Goal: Contribute content: Add original content to the website for others to see

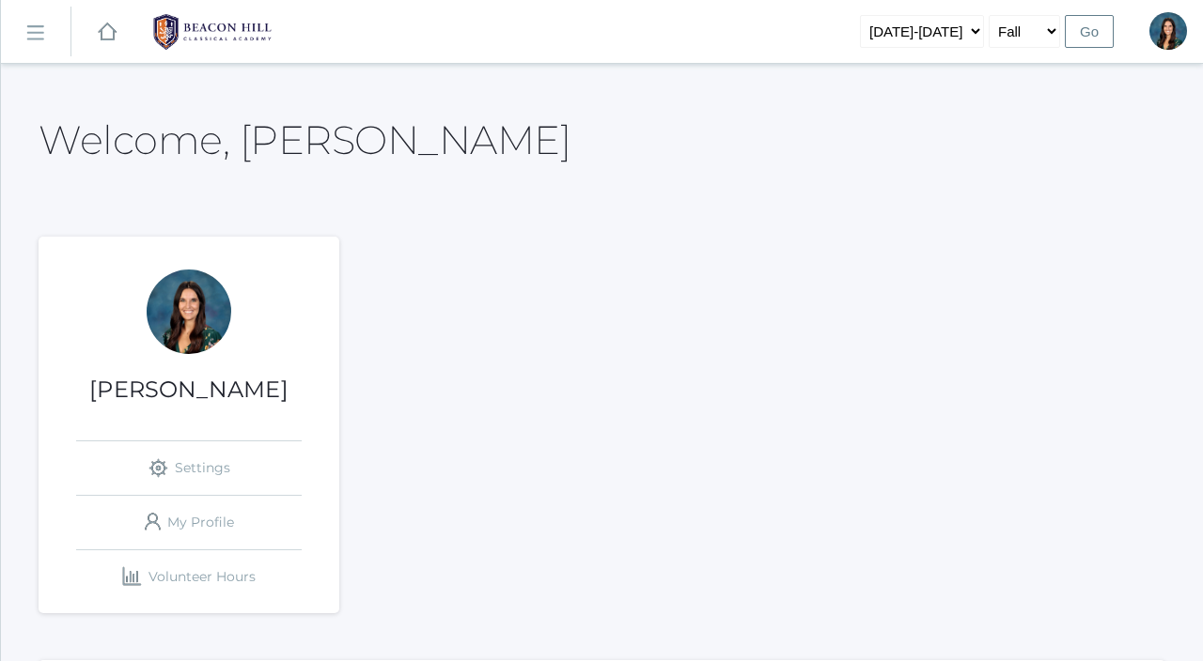
click at [40, 44] on link "icons/ui/navigation/hamburger Created with Sketch." at bounding box center [36, 32] width 70 height 51
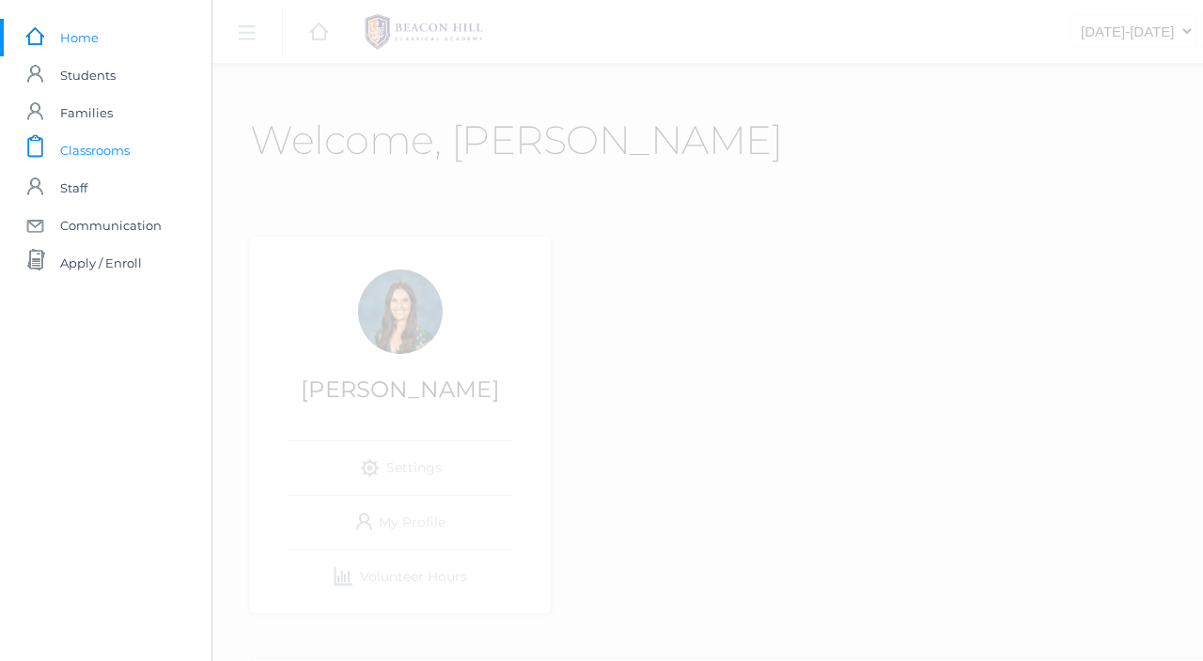
click at [104, 135] on span "Classrooms" at bounding box center [95, 151] width 70 height 38
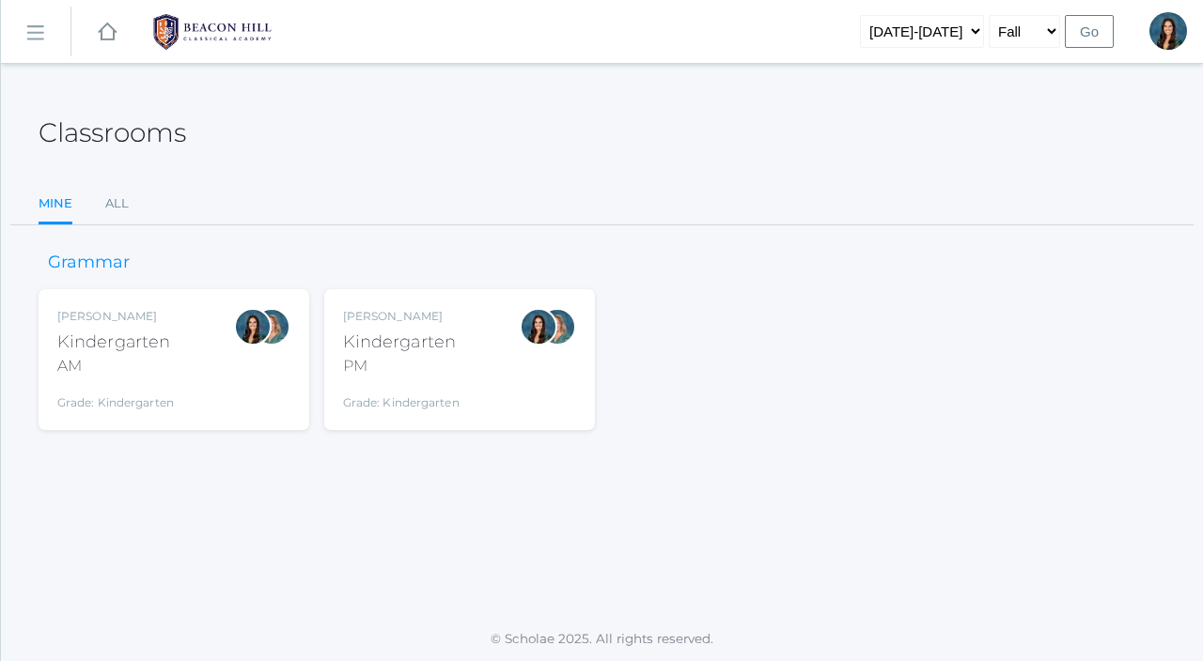
click at [182, 349] on div "Jordyn Dewey Kindergarten AM Grade: Kindergarten *KIND" at bounding box center [173, 359] width 233 height 103
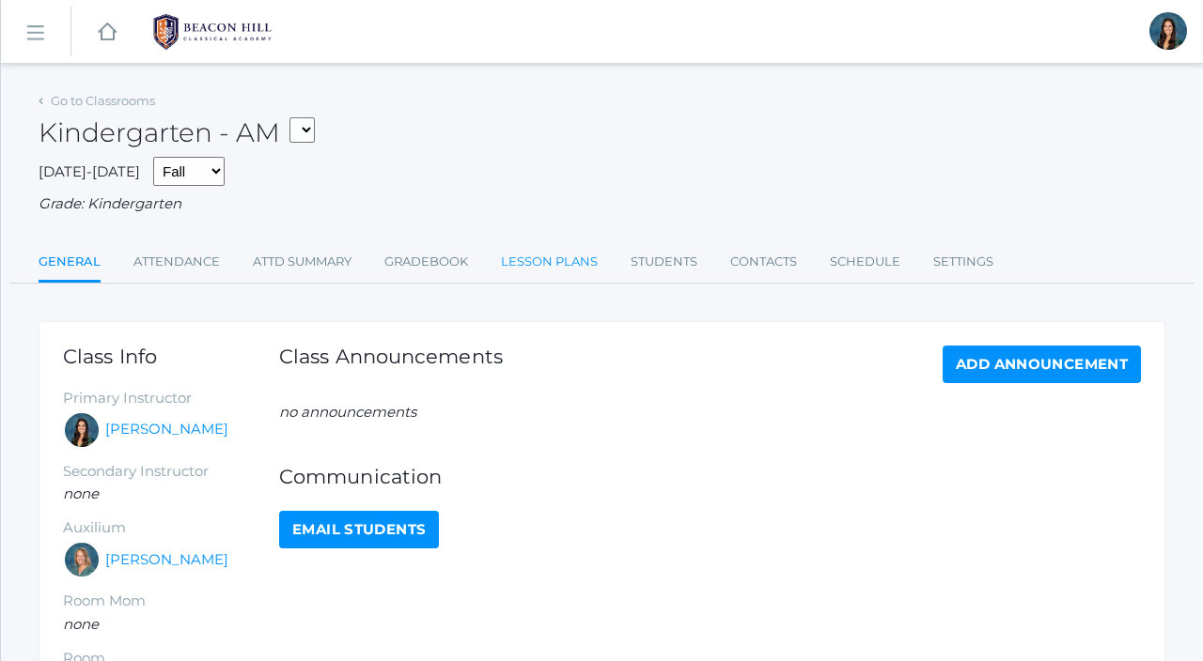
click at [506, 254] on link "Lesson Plans" at bounding box center [549, 262] width 97 height 38
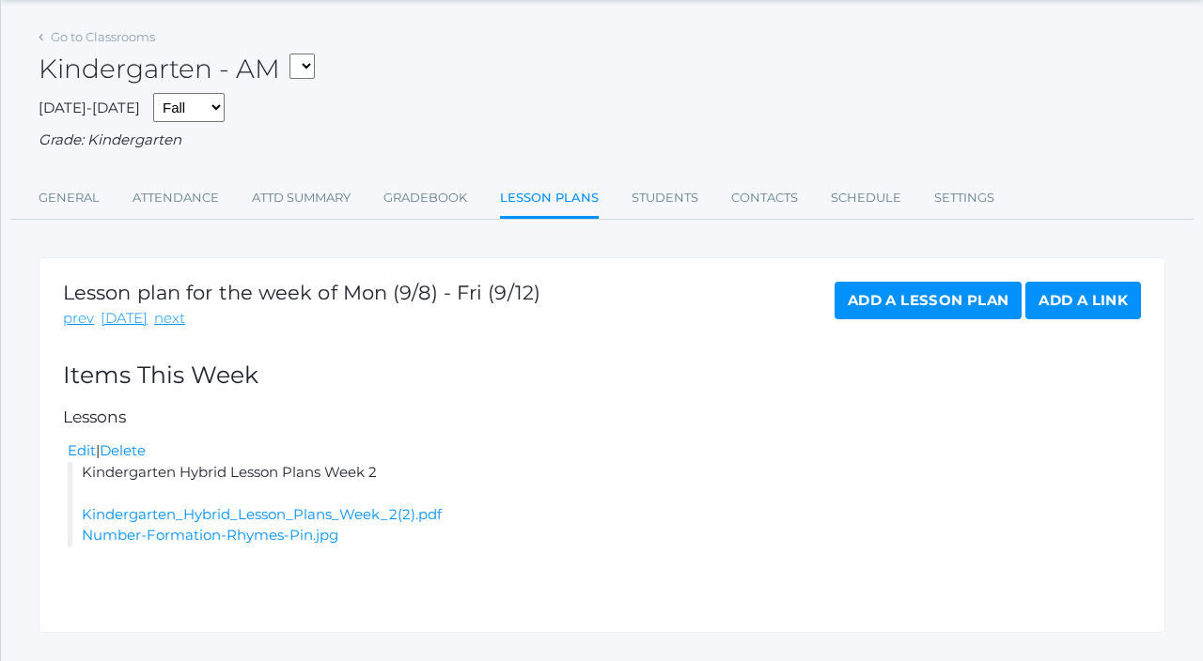
scroll to position [80, 0]
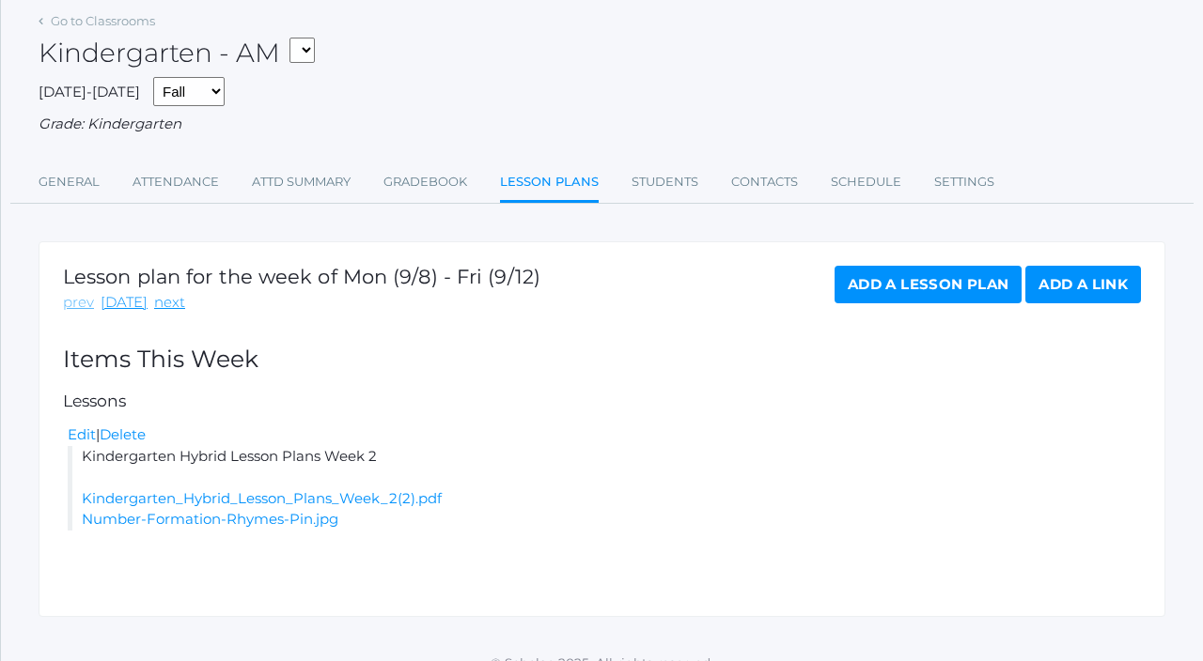
click at [90, 306] on link "prev" at bounding box center [78, 303] width 31 height 22
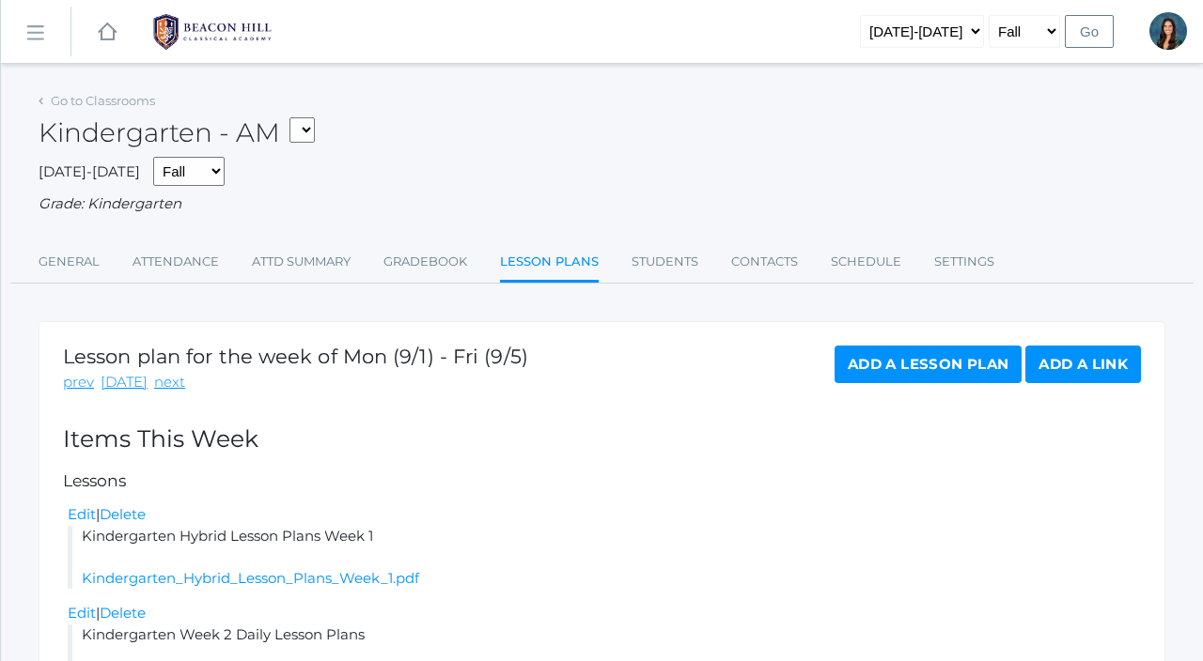
scroll to position [133, 0]
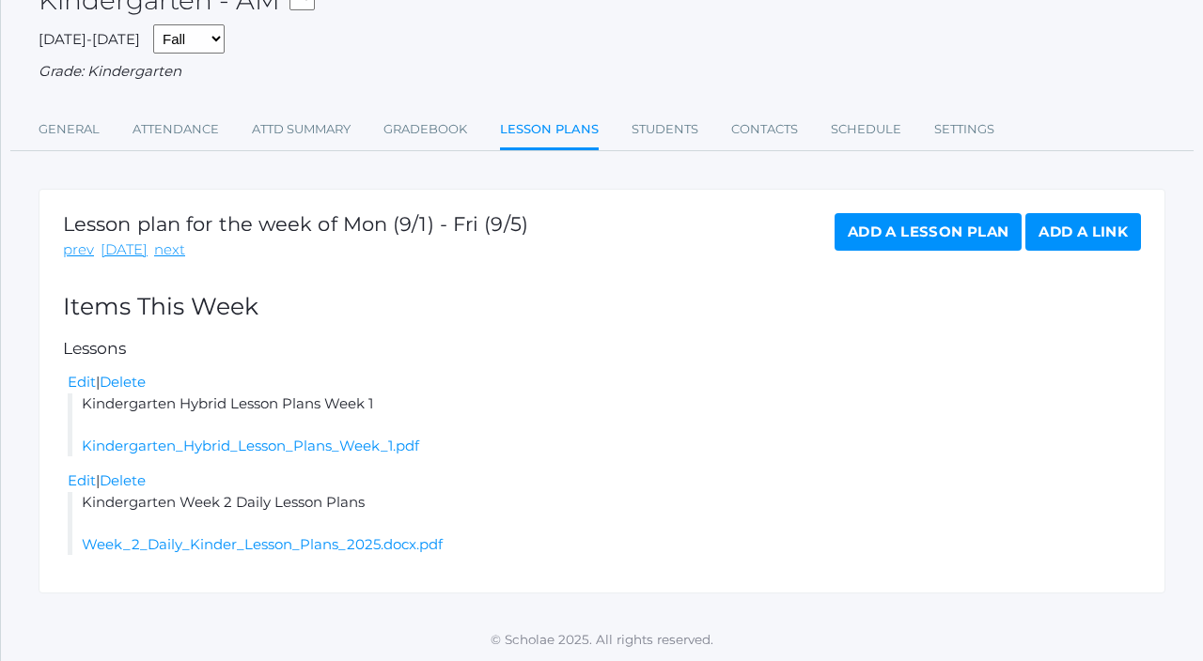
drag, startPoint x: 378, startPoint y: 502, endPoint x: 83, endPoint y: 509, distance: 295.1
click at [80, 507] on li "Kindergarten Week 2 Daily Lesson Plans Week_2_Daily_Kinder_Lesson_Plans_2025.do…" at bounding box center [604, 524] width 1073 height 64
copy li "Kindergarten Week 2 Daily Lesson Plans"
click at [159, 255] on link "next" at bounding box center [169, 251] width 31 height 22
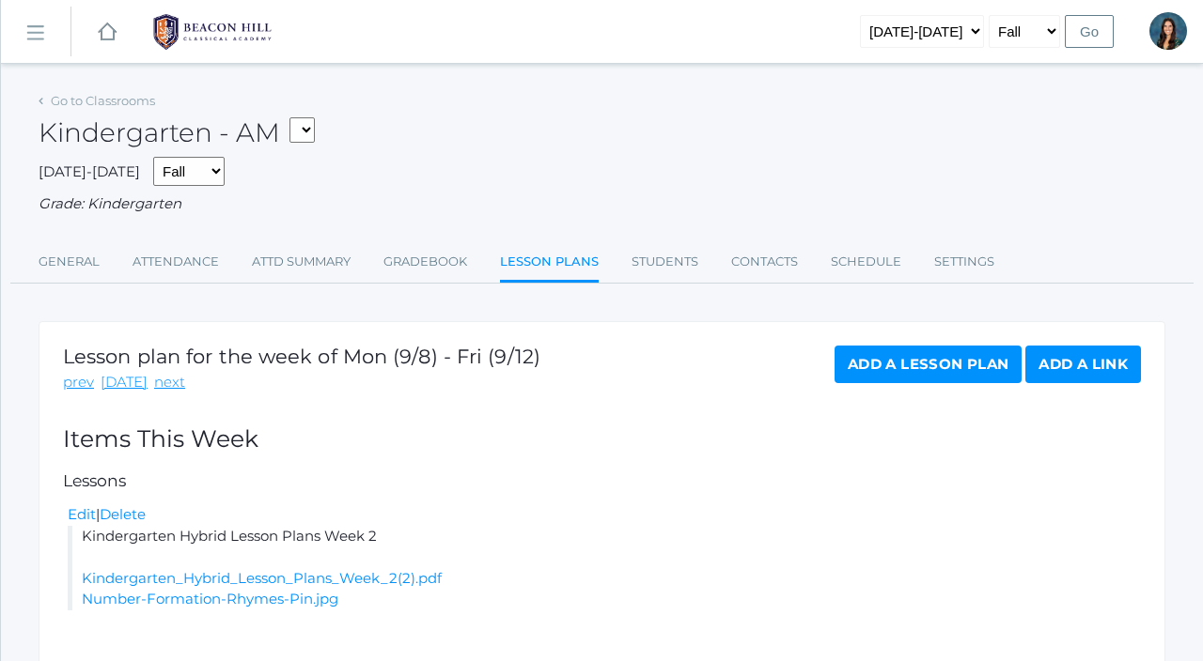
click at [861, 358] on link "Add a Lesson Plan" at bounding box center [927, 365] width 187 height 38
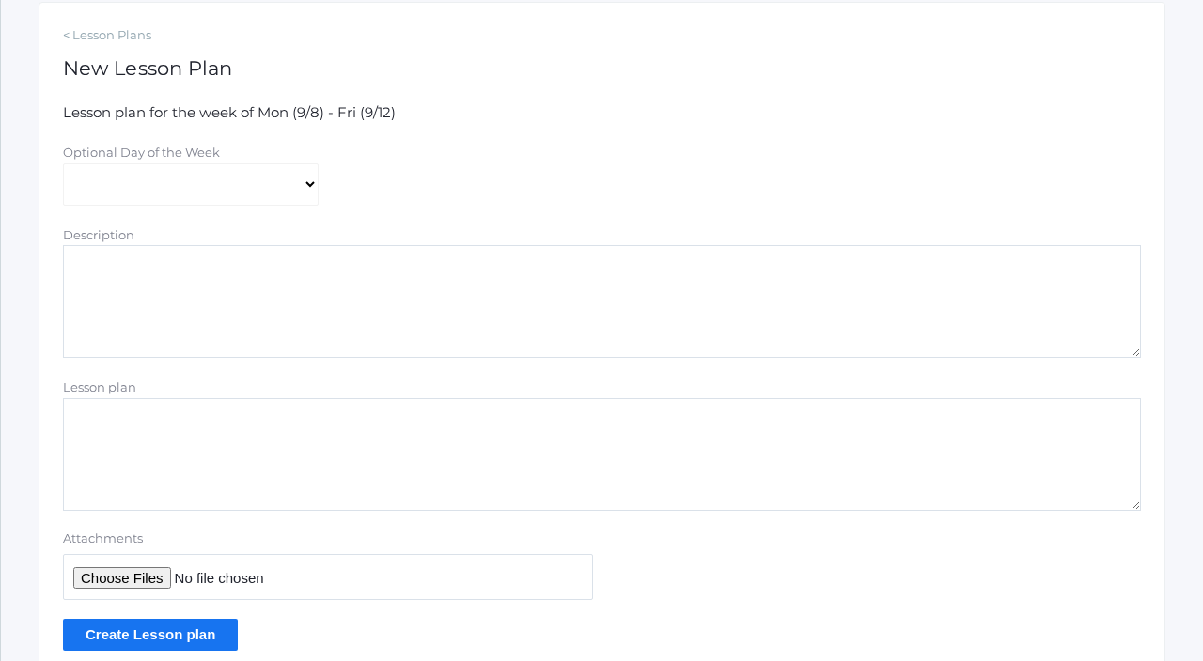
scroll to position [340, 0]
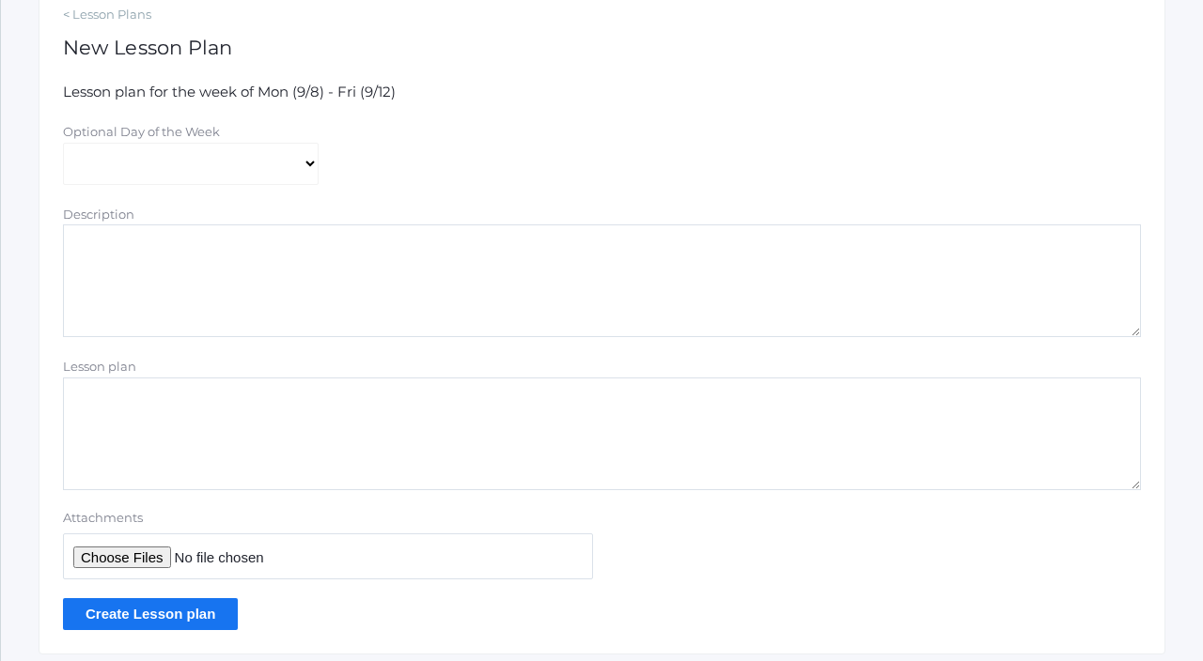
click at [220, 442] on textarea "Lesson plan" at bounding box center [602, 434] width 1078 height 113
paste textarea "Kindergarten Week 2 Daily Lesson Plans"
click at [202, 406] on textarea "Kindergarten Week 2 Daily Lesson Plans" at bounding box center [602, 434] width 1078 height 113
type textarea "Kindergarten Week 3 Daily Lesson Plans"
click at [139, 558] on input "Attachments" at bounding box center [328, 557] width 530 height 46
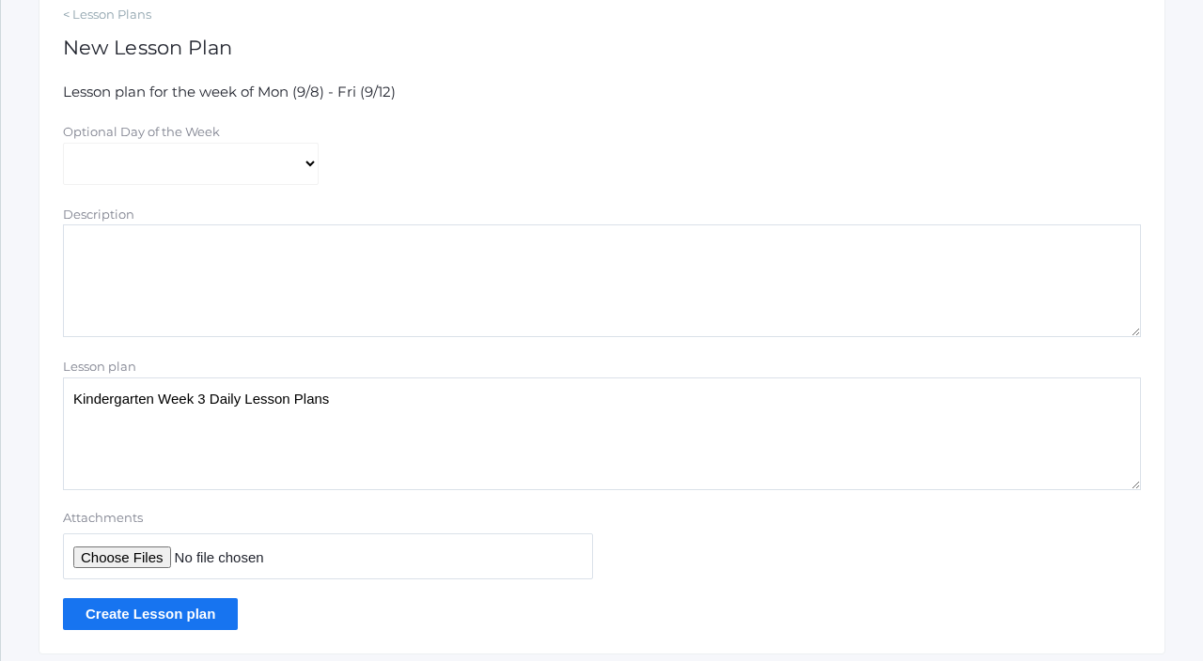
type input "C:\fakepath\Week 3 Daily Kinder Lesson Plans 2025.docx.pdf"
click at [178, 617] on input "Create Lesson plan" at bounding box center [150, 613] width 175 height 31
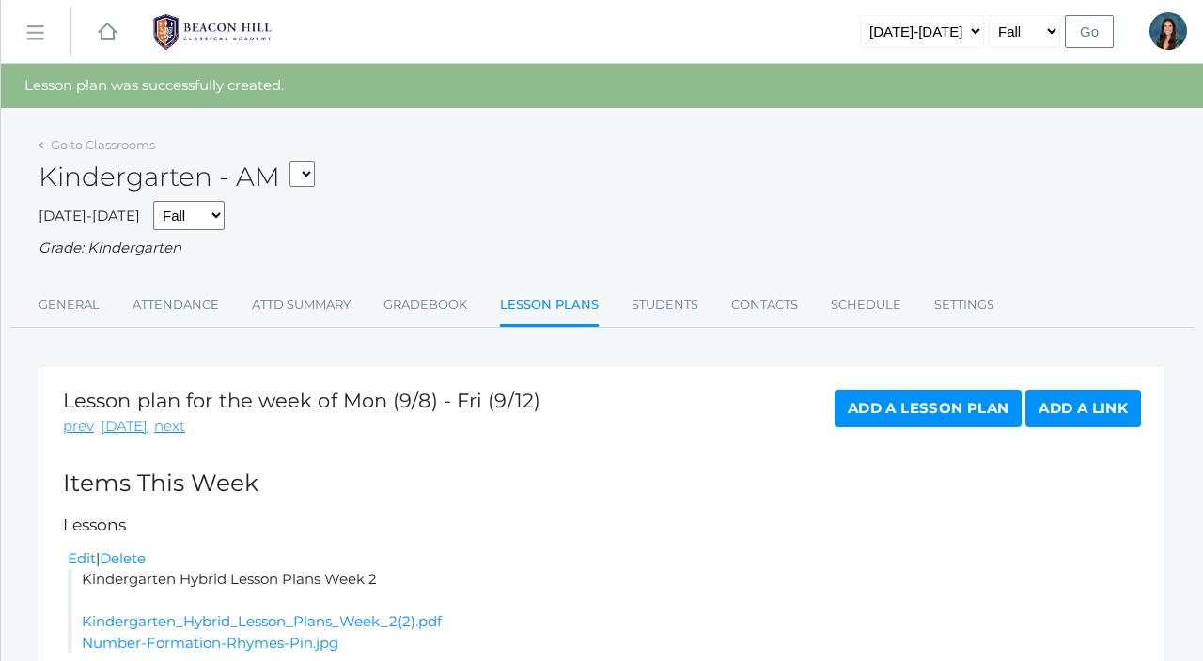
click at [312, 171] on select "*KIND - Kindergarten AM *KIND - Kindergarten PM" at bounding box center [301, 174] width 25 height 25
select select "2131"
click at [295, 162] on select "*KIND - Kindergarten AM *KIND - Kindergarten PM" at bounding box center [301, 174] width 25 height 25
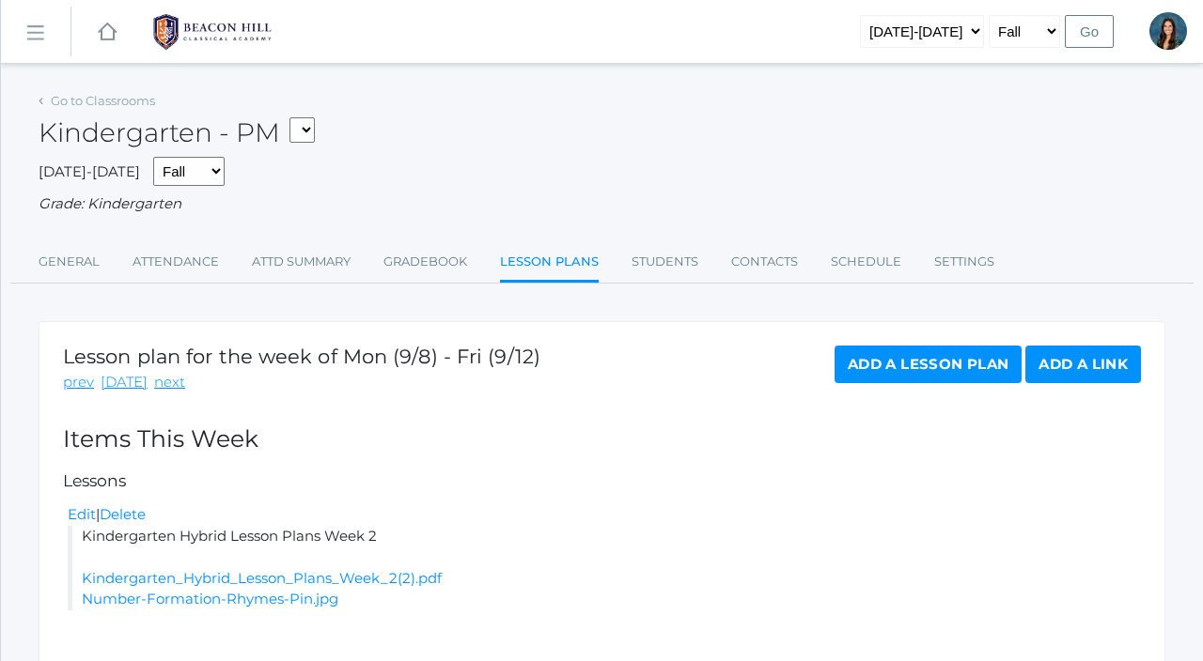
scroll to position [104, 0]
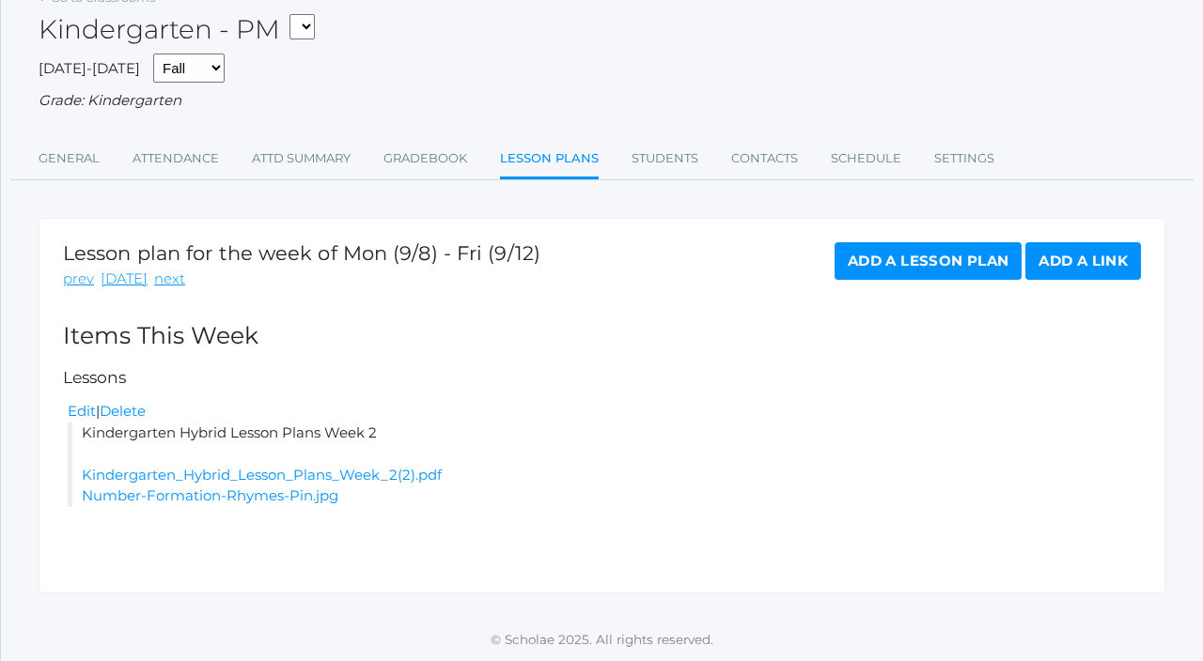
click at [874, 265] on link "Add a Lesson Plan" at bounding box center [927, 261] width 187 height 38
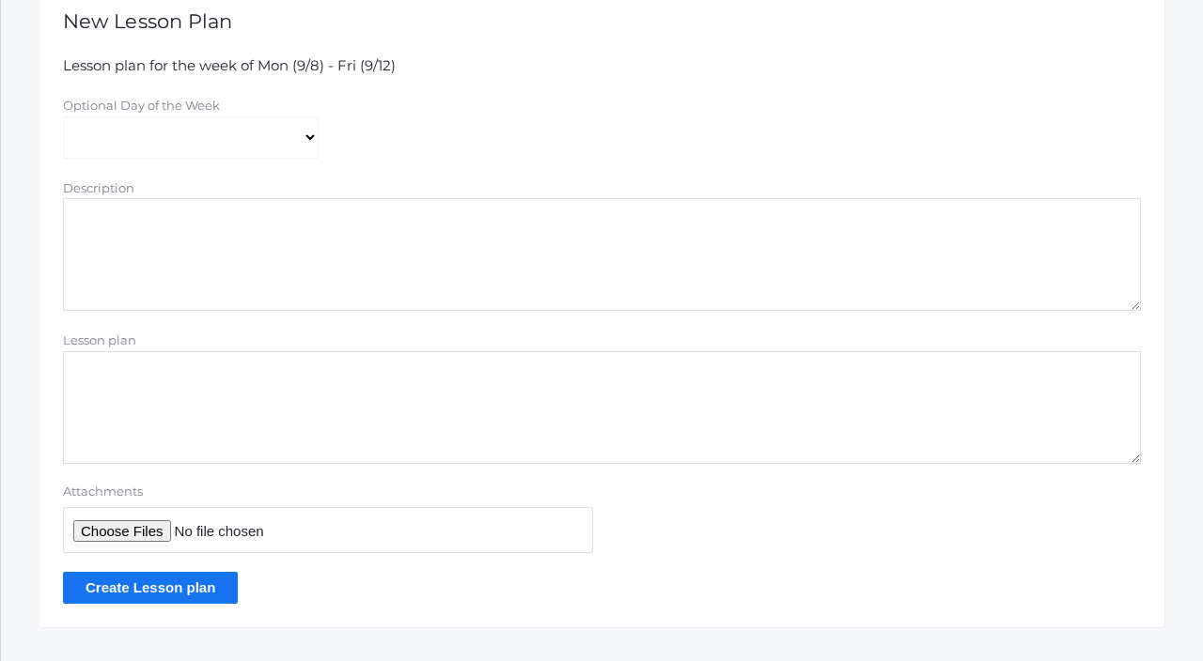
scroll to position [388, 0]
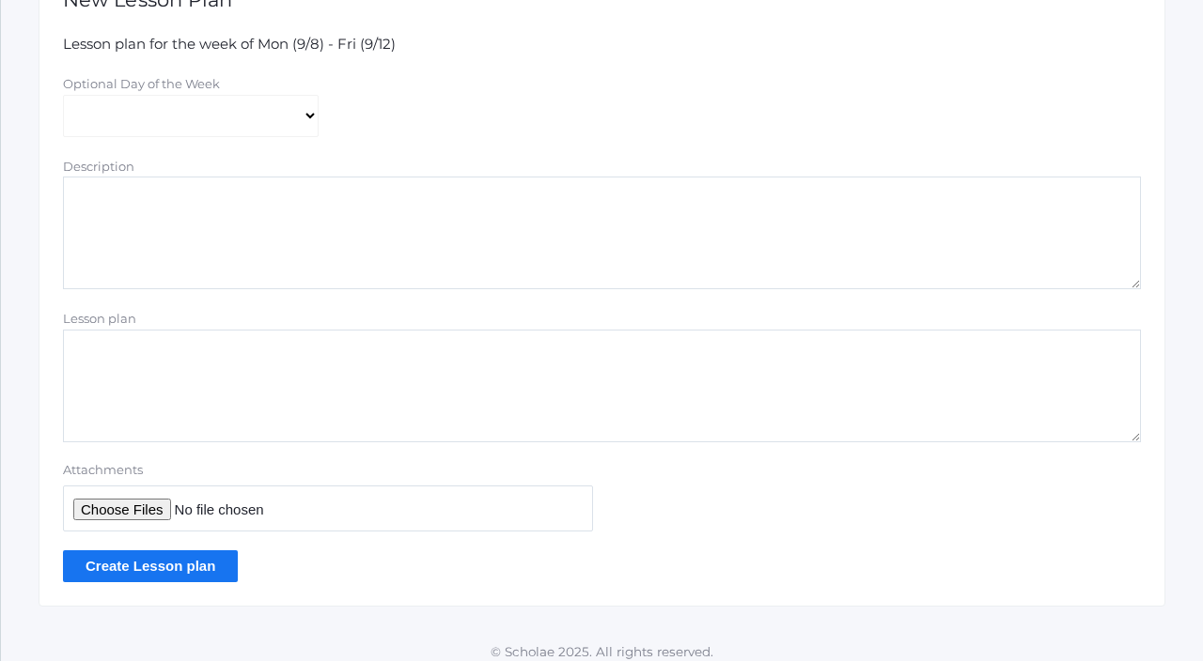
click at [163, 387] on textarea "Lesson plan" at bounding box center [602, 386] width 1078 height 113
paste textarea "Kindergarten Week 2 Daily Lesson Plans"
click at [208, 355] on textarea "Kindergarten Week 2 Daily Lesson Plans" at bounding box center [602, 386] width 1078 height 113
type textarea "Kindergarten Week 3 Daily Lesson Plans"
click at [148, 508] on input "Attachments" at bounding box center [328, 509] width 530 height 46
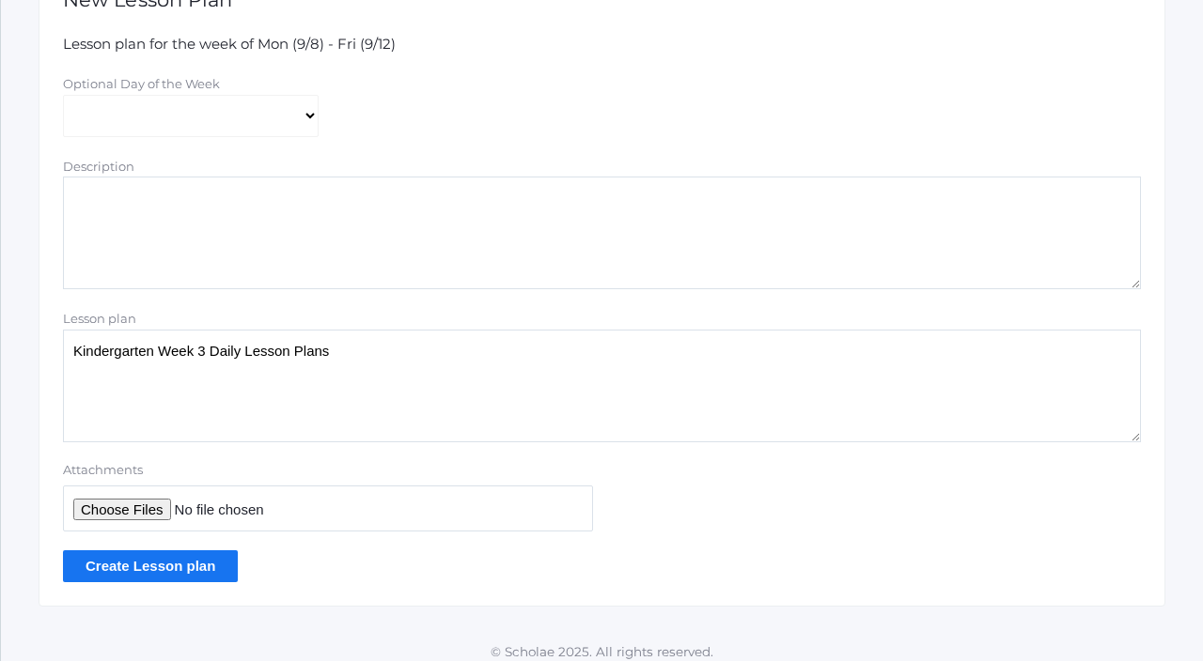
type input "C:\fakepath\Week 3 Daily Kinder Lesson Plans 2025.docx.pdf"
click at [196, 561] on input "Create Lesson plan" at bounding box center [150, 566] width 175 height 31
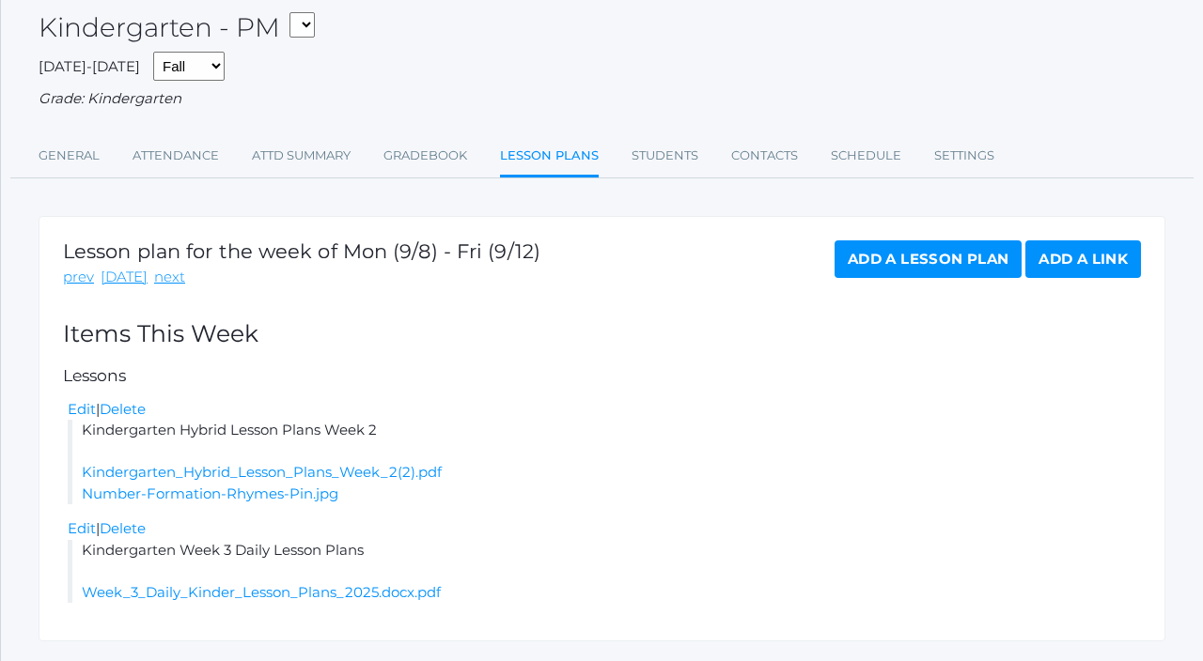
scroll to position [198, 0]
